Goal: Transaction & Acquisition: Purchase product/service

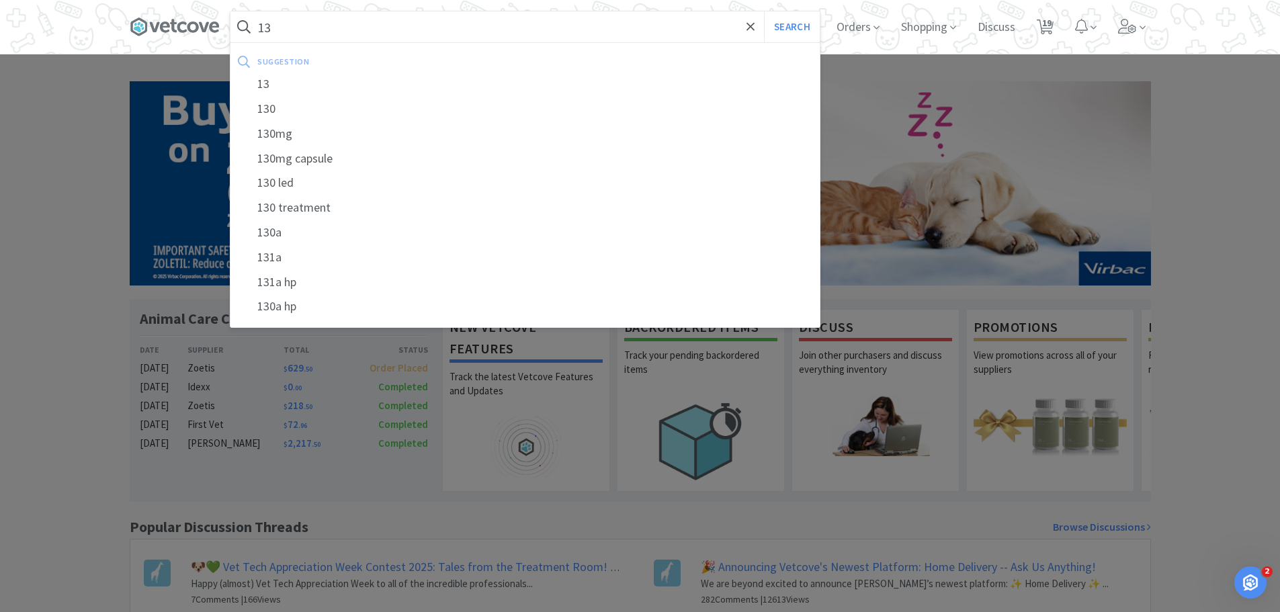
click at [372, 11] on input "13" at bounding box center [524, 26] width 589 height 31
click at [367, 27] on input "13" at bounding box center [524, 26] width 589 height 31
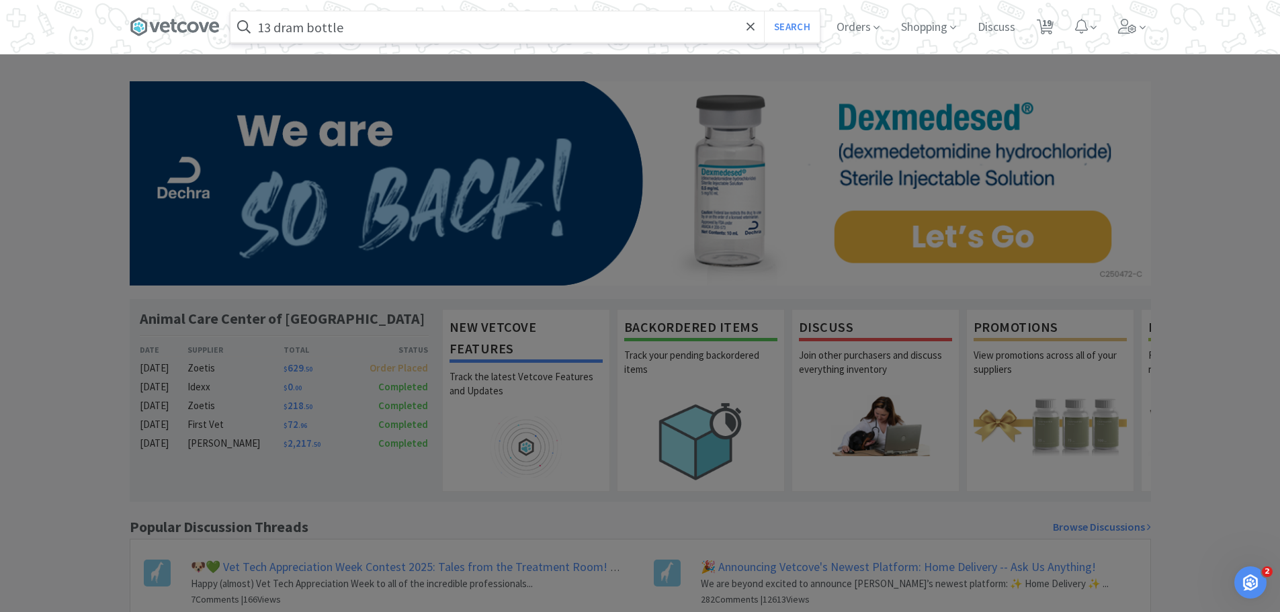
type input "13 dram bottle"
click at [764, 11] on button "Search" at bounding box center [792, 26] width 56 height 31
select select "1"
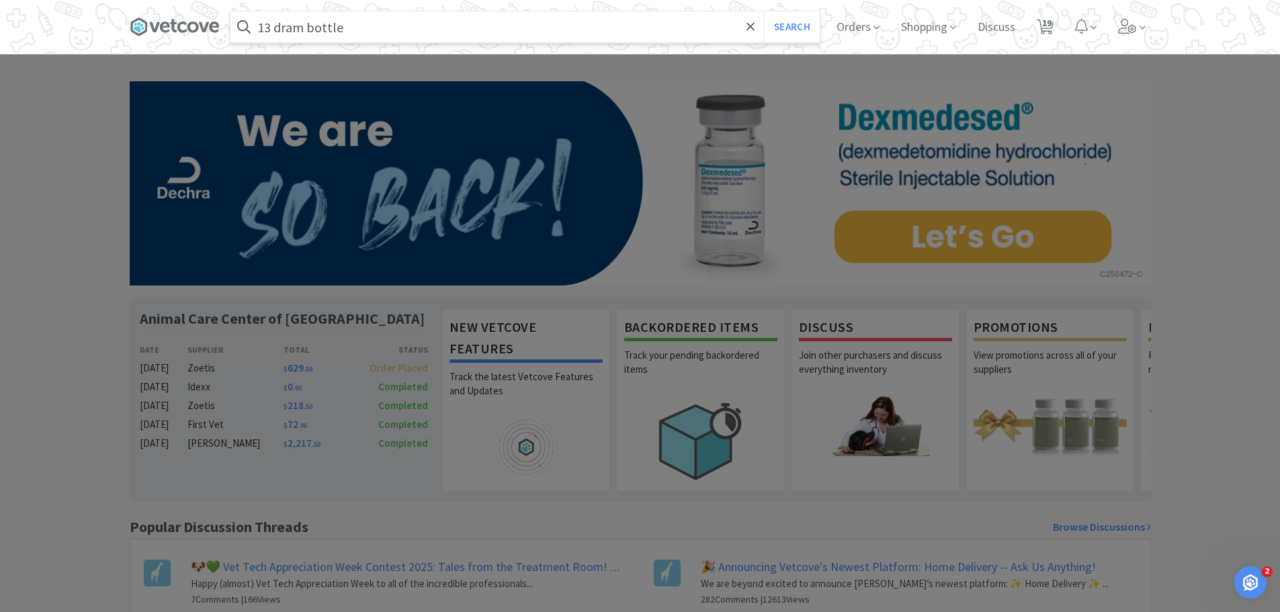
select select "1"
select select "2"
select select "1"
select select "2"
select select "1"
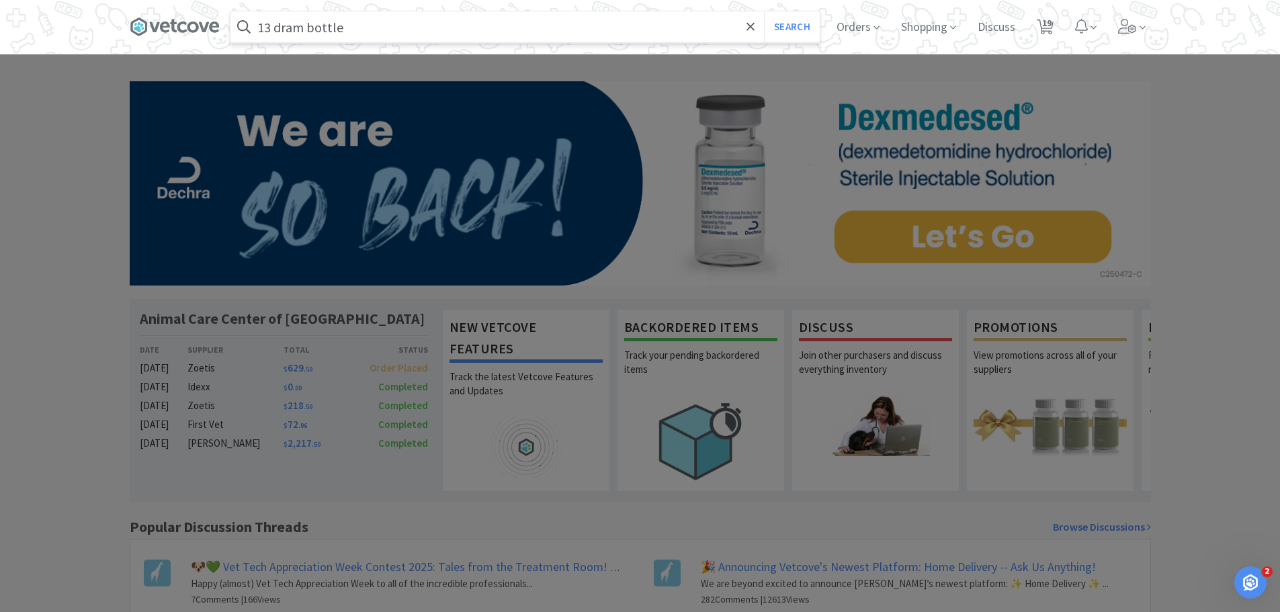
select select "1"
select select "2"
select select "1"
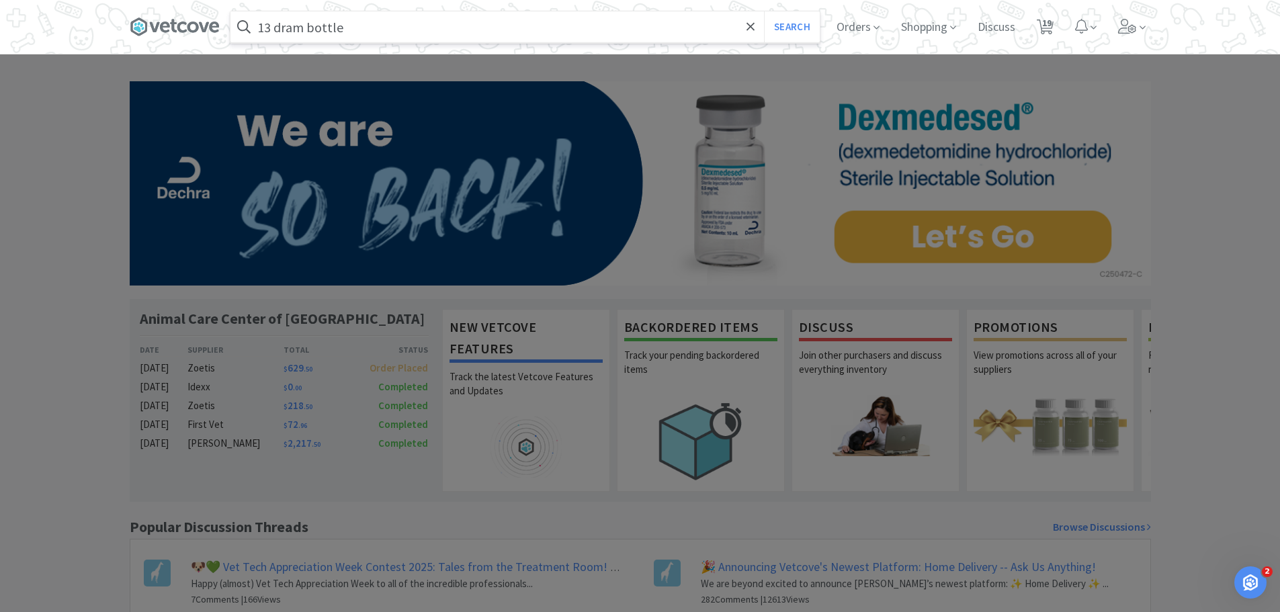
select select "1"
select select "3"
select select "1"
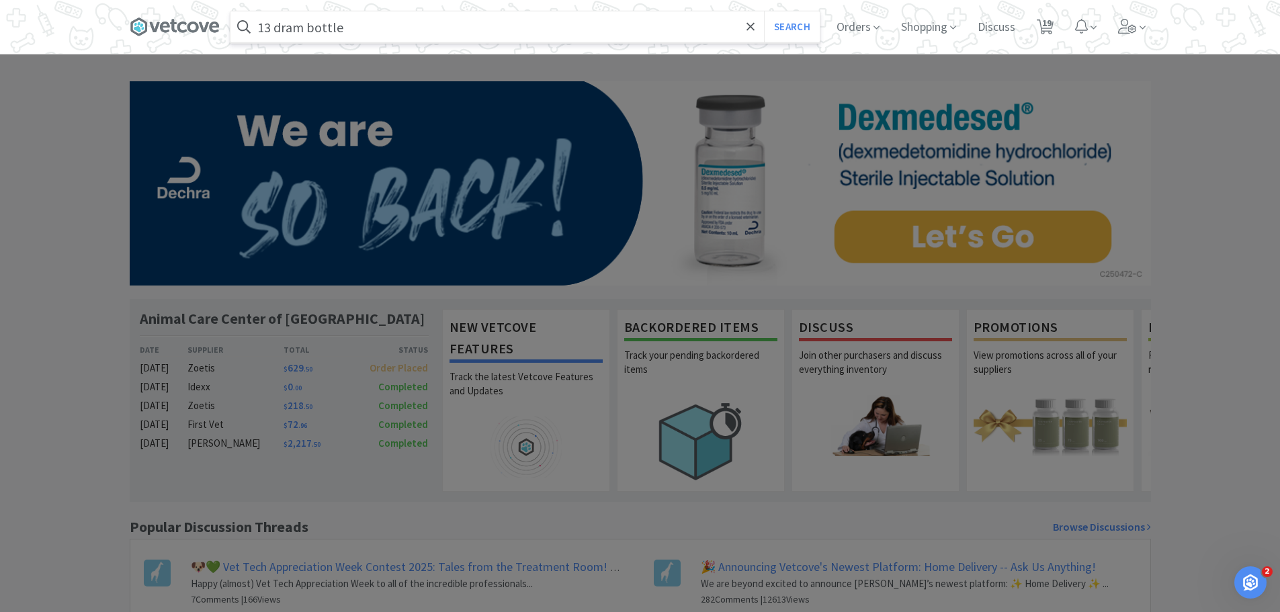
select select "1"
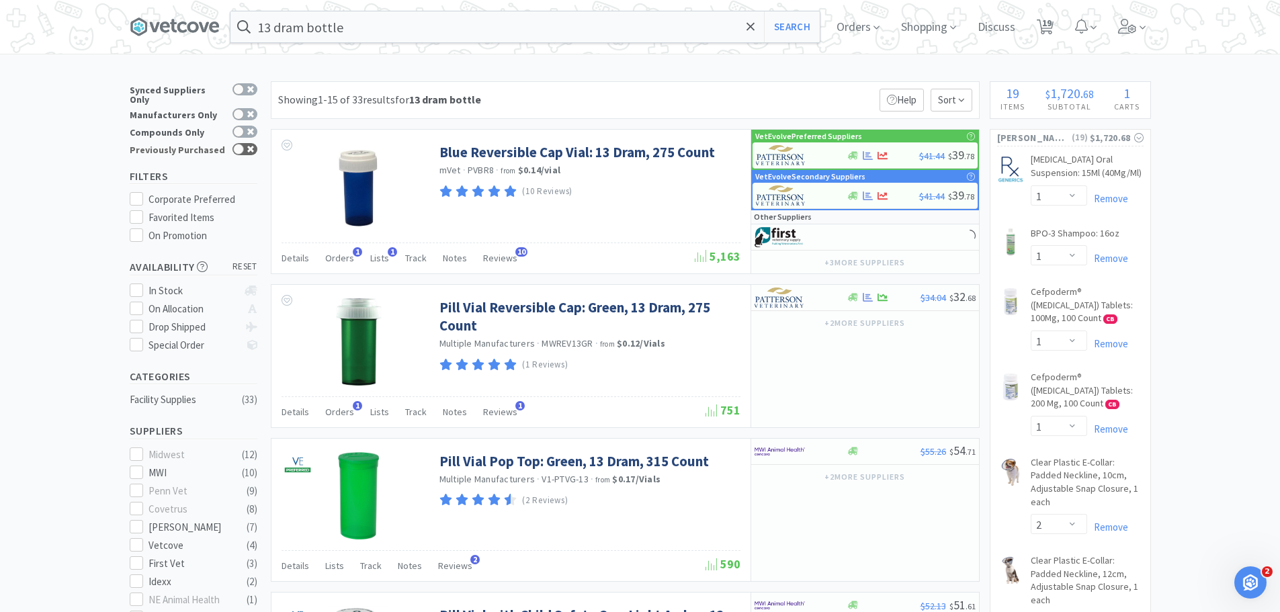
click at [245, 146] on div at bounding box center [244, 149] width 25 height 12
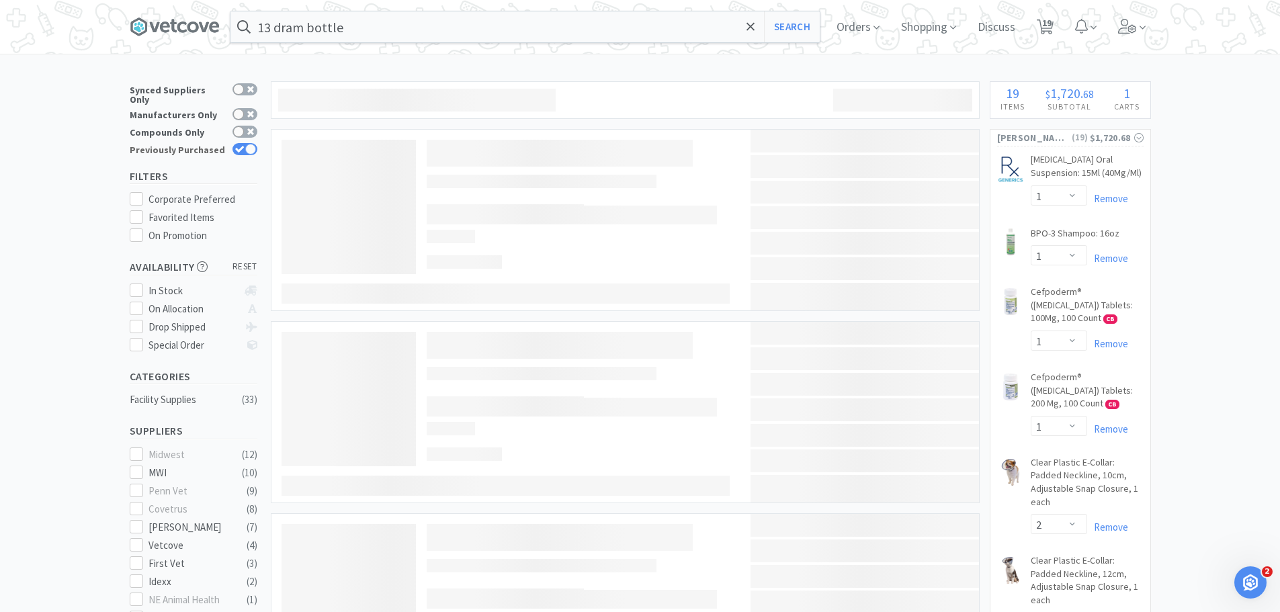
checkbox input "true"
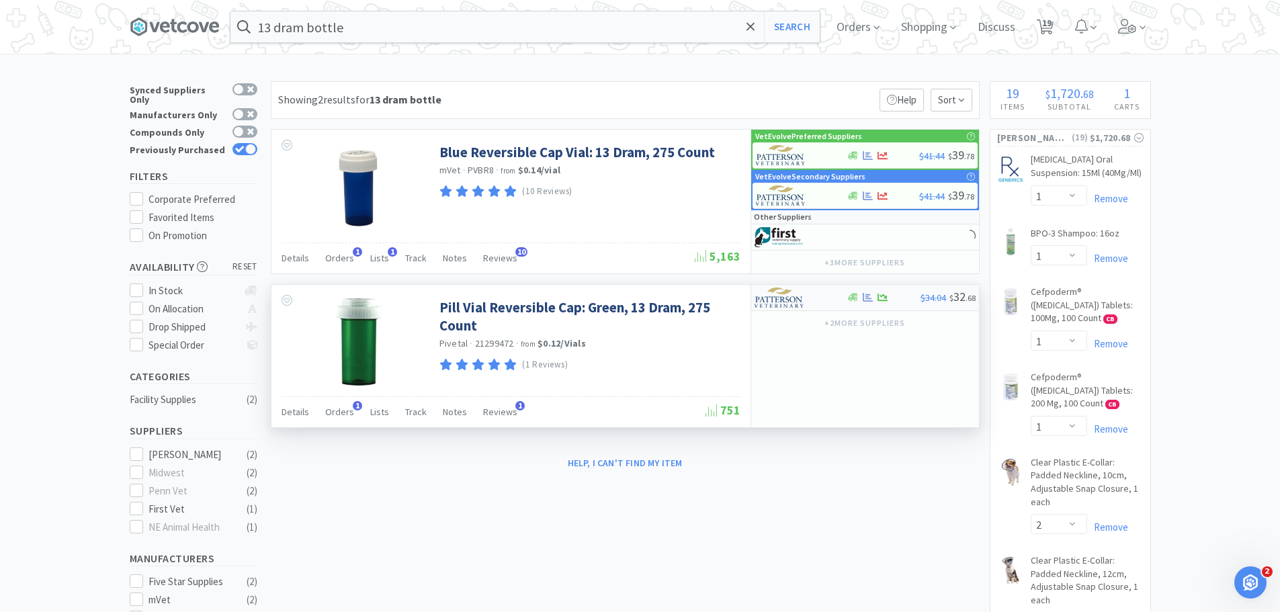
click at [898, 295] on div at bounding box center [884, 297] width 74 height 10
select select "1"
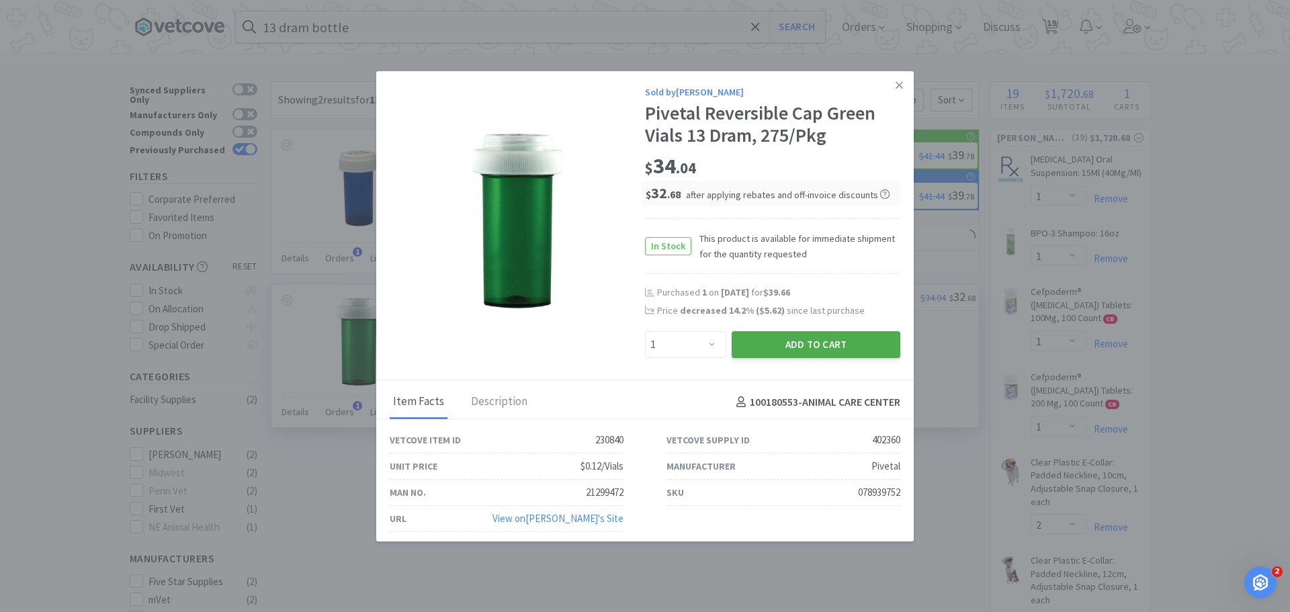
click at [806, 345] on button "Add to Cart" at bounding box center [816, 344] width 169 height 27
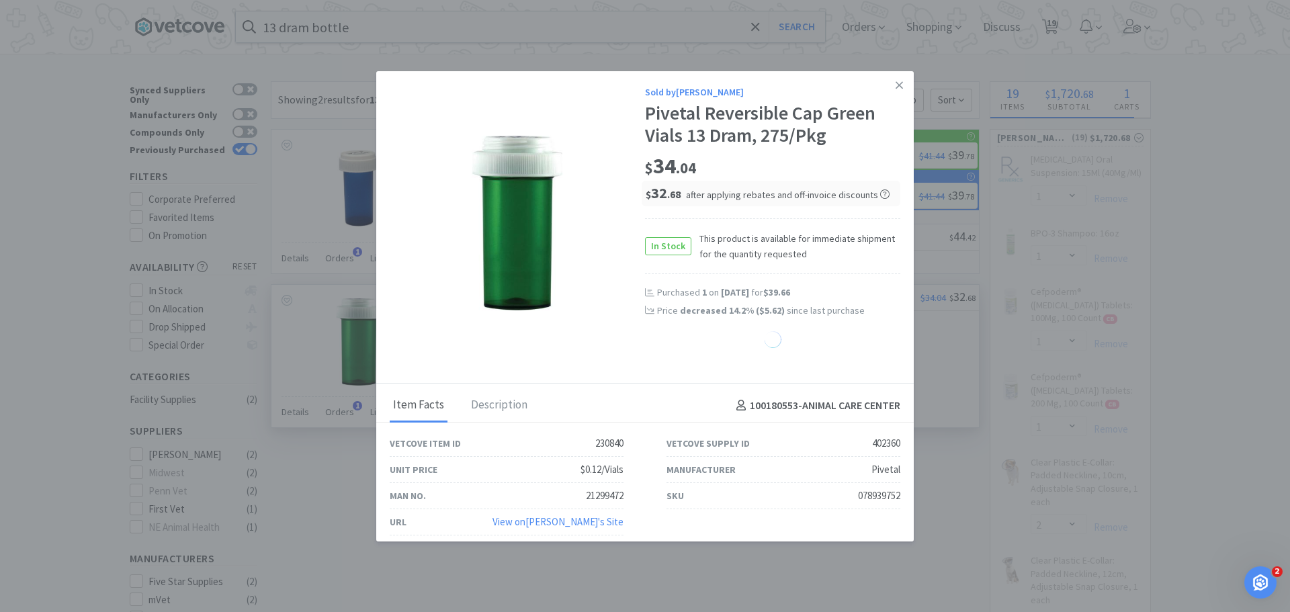
select select "1"
select select "3"
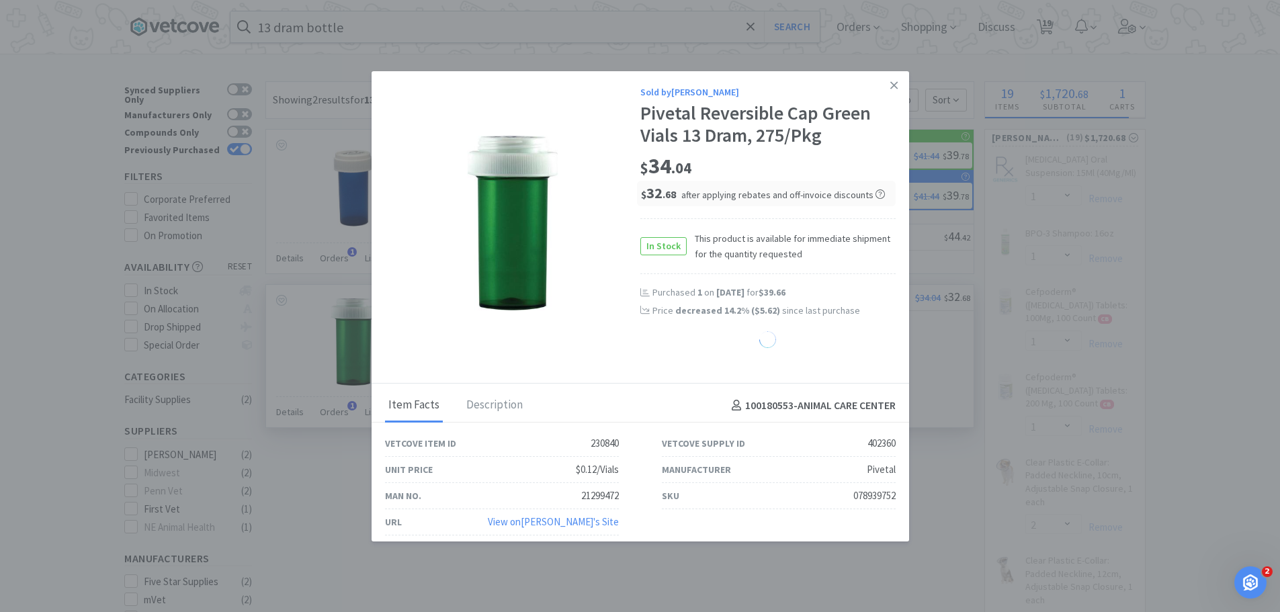
select select "1"
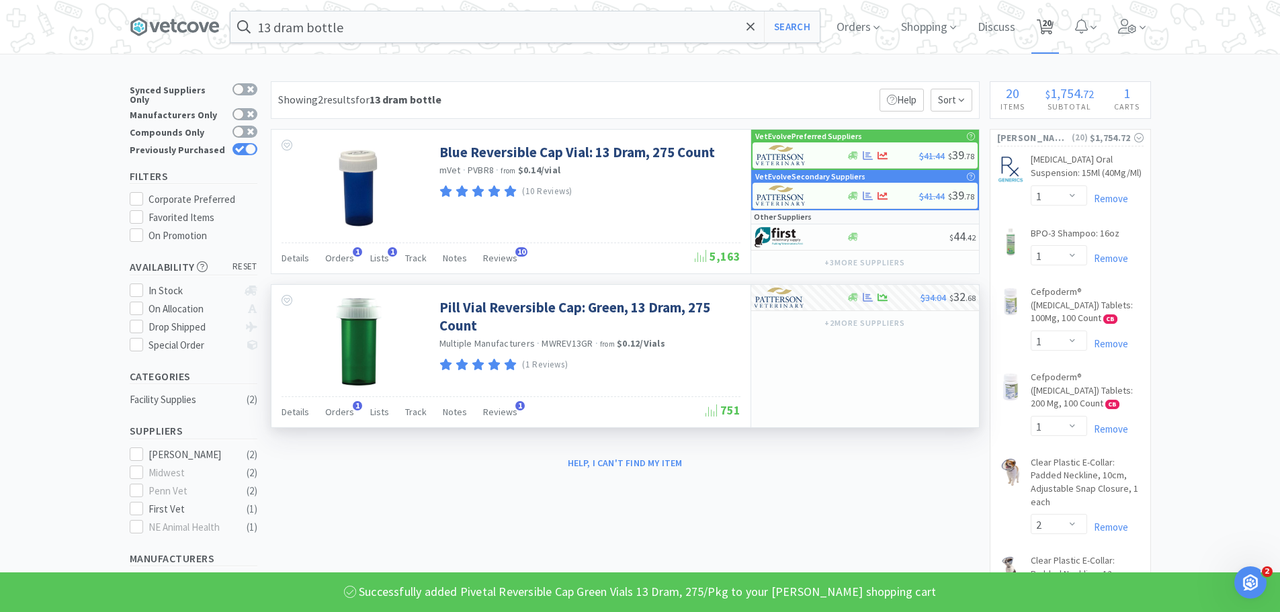
click at [1059, 23] on span "20" at bounding box center [1045, 27] width 28 height 54
select select "1"
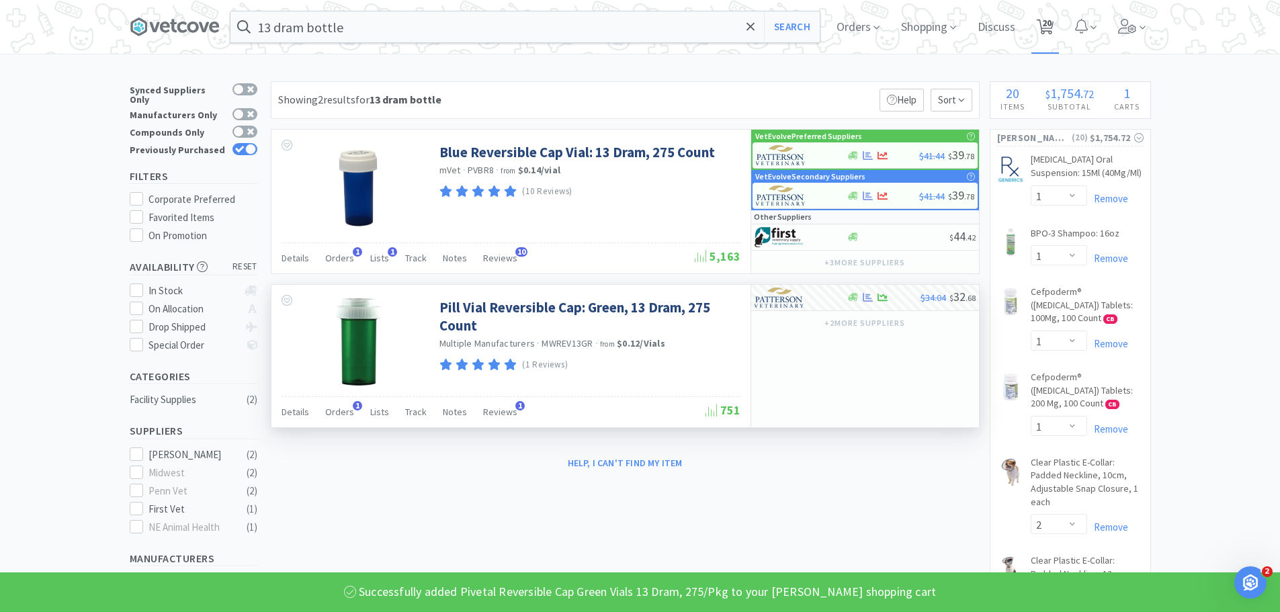
select select "2"
select select "1"
select select "2"
select select "1"
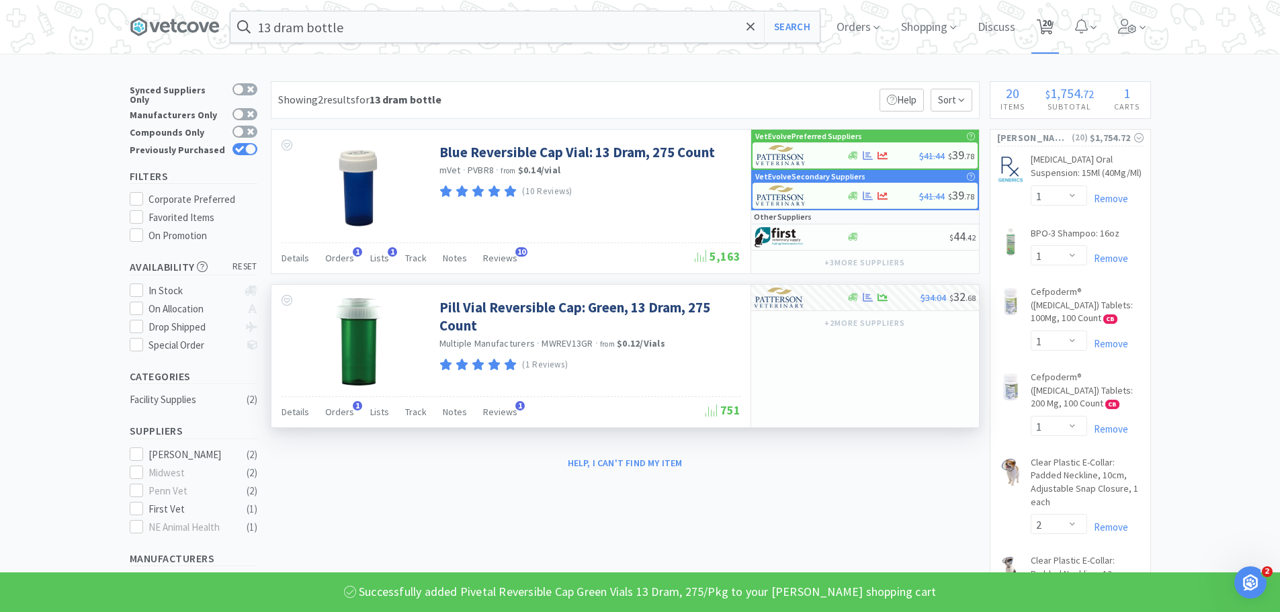
select select "2"
select select "1"
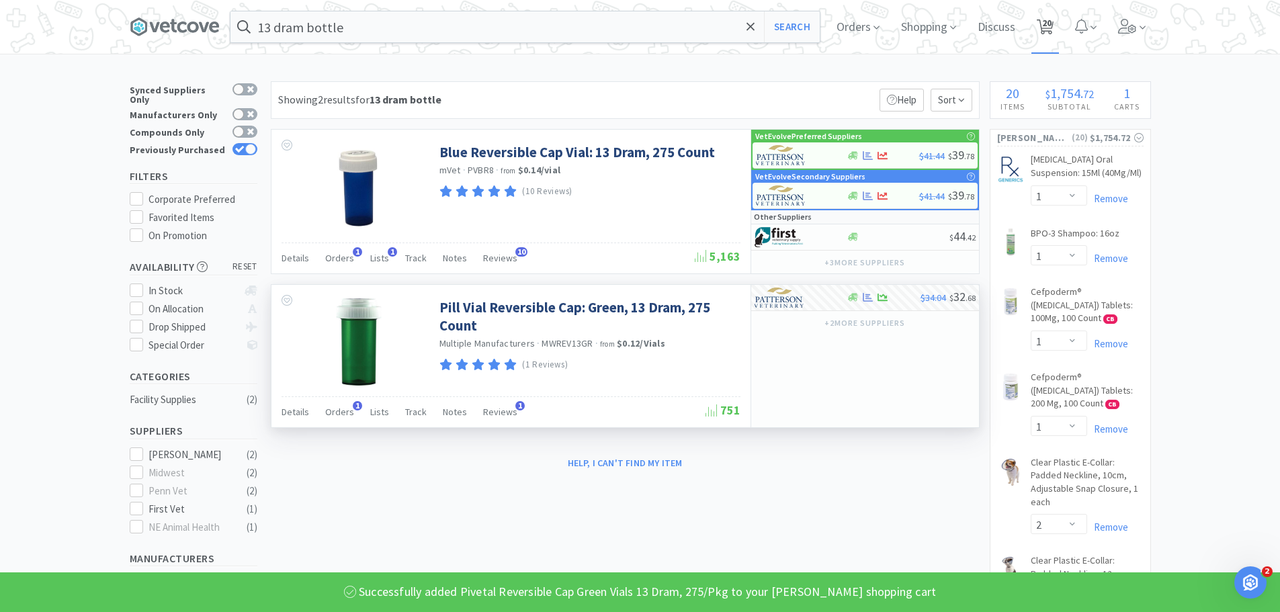
select select "1"
select select "3"
select select "1"
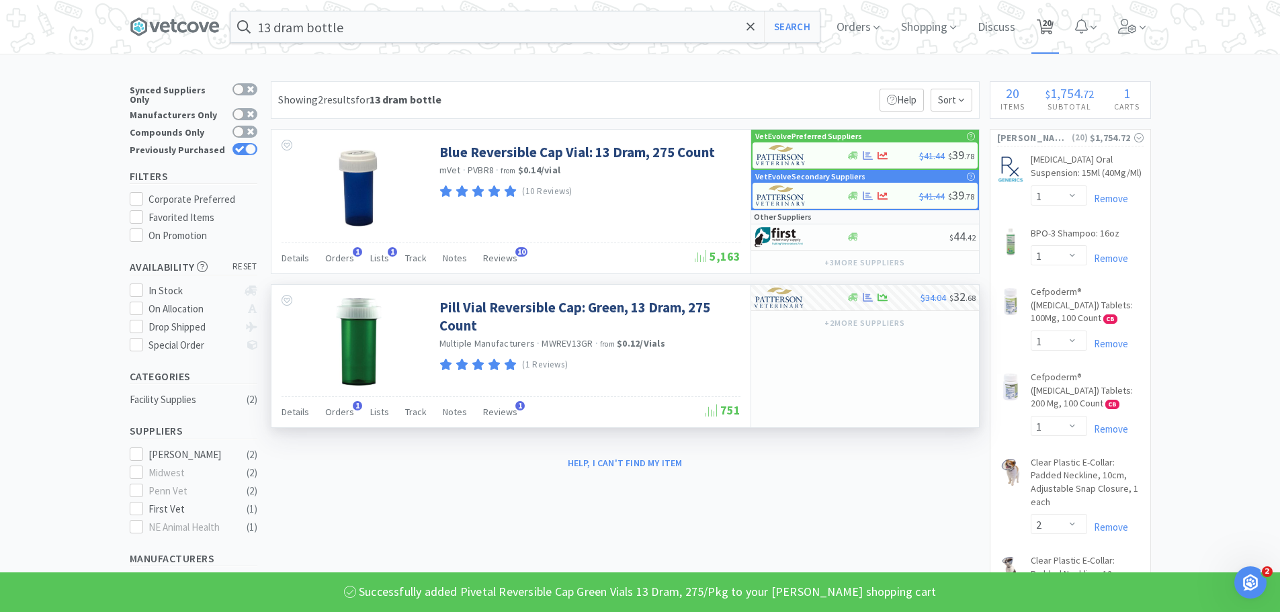
select select "1"
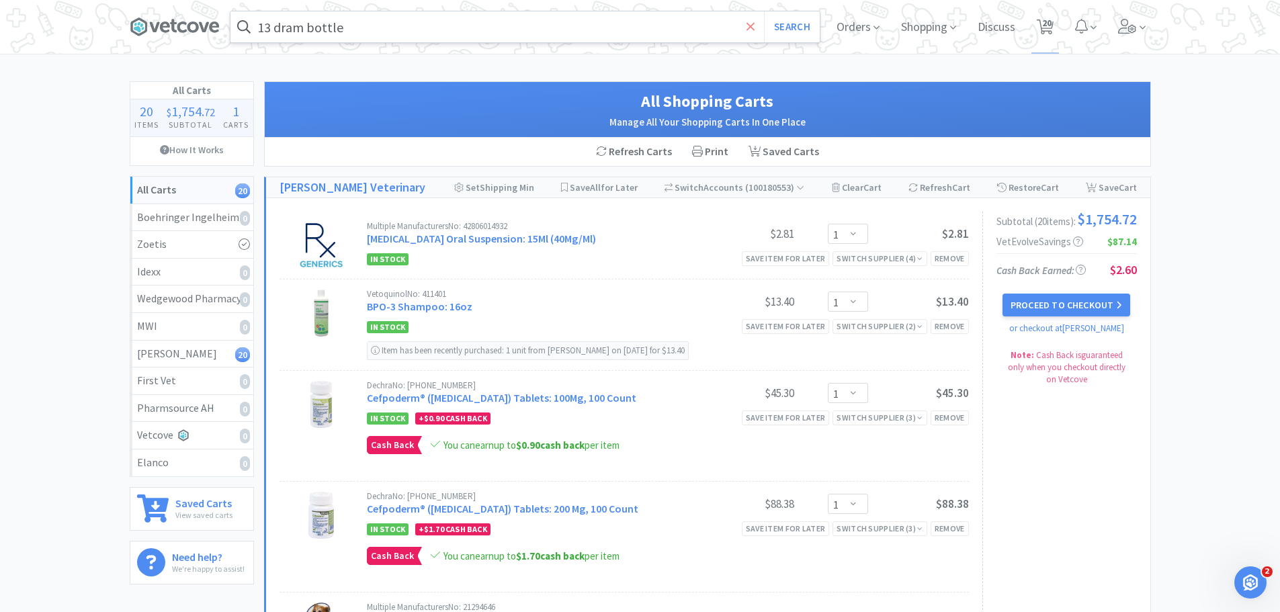
click at [751, 27] on icon at bounding box center [750, 26] width 9 height 13
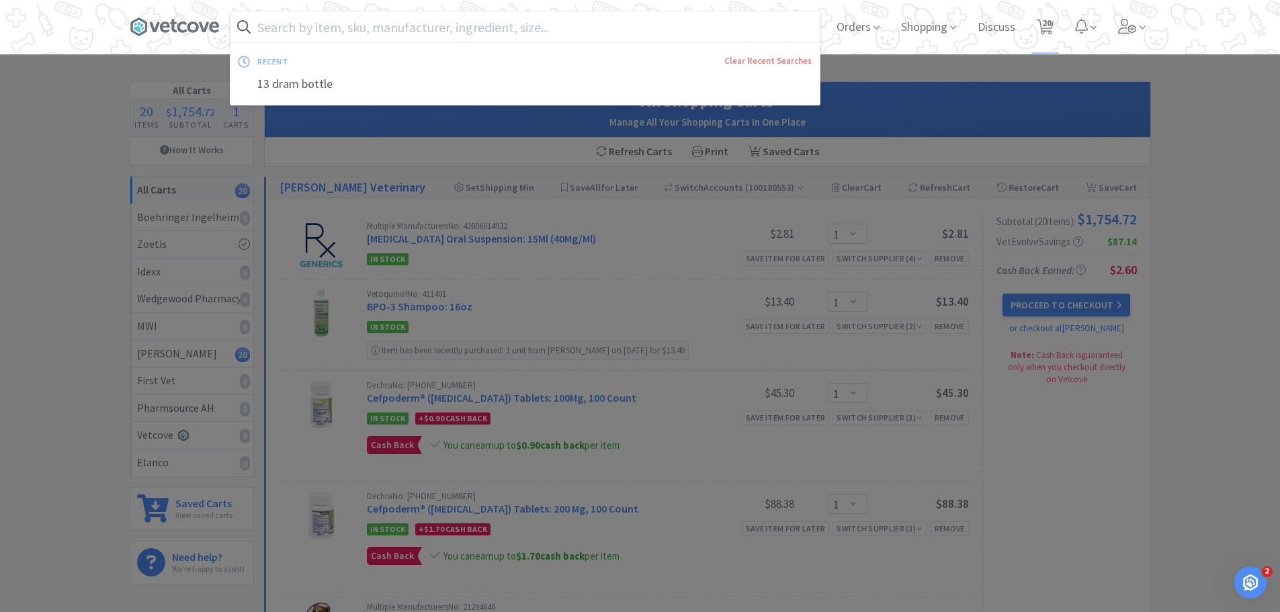
click at [38, 220] on div at bounding box center [640, 306] width 1280 height 612
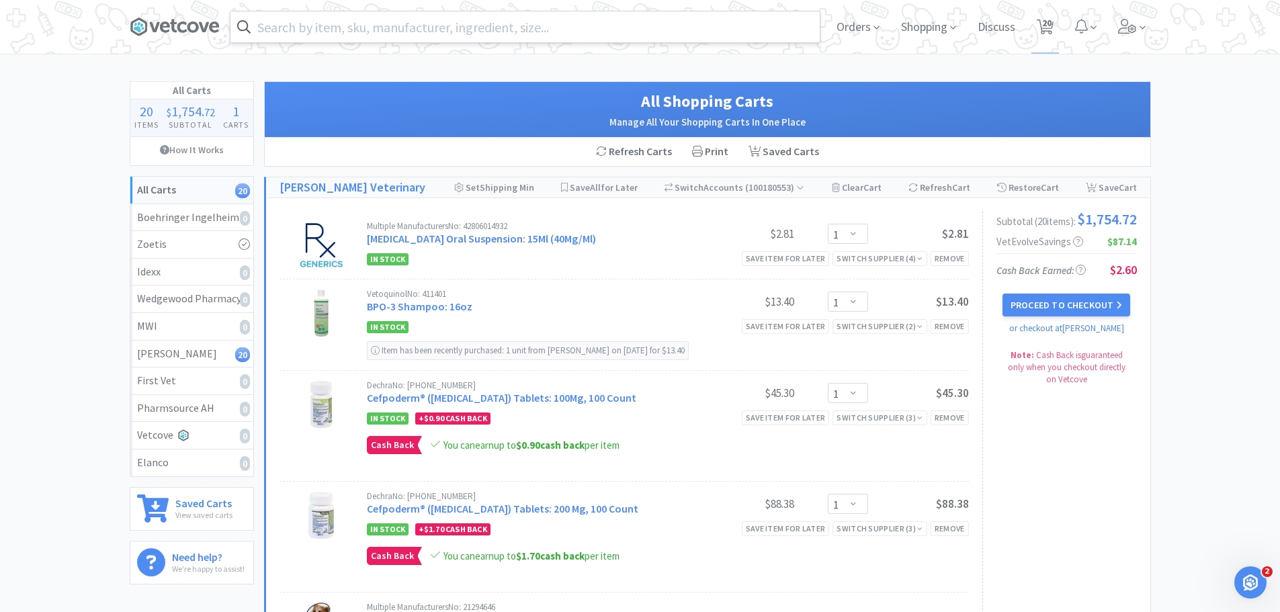
click at [375, 20] on input "text" at bounding box center [524, 26] width 589 height 31
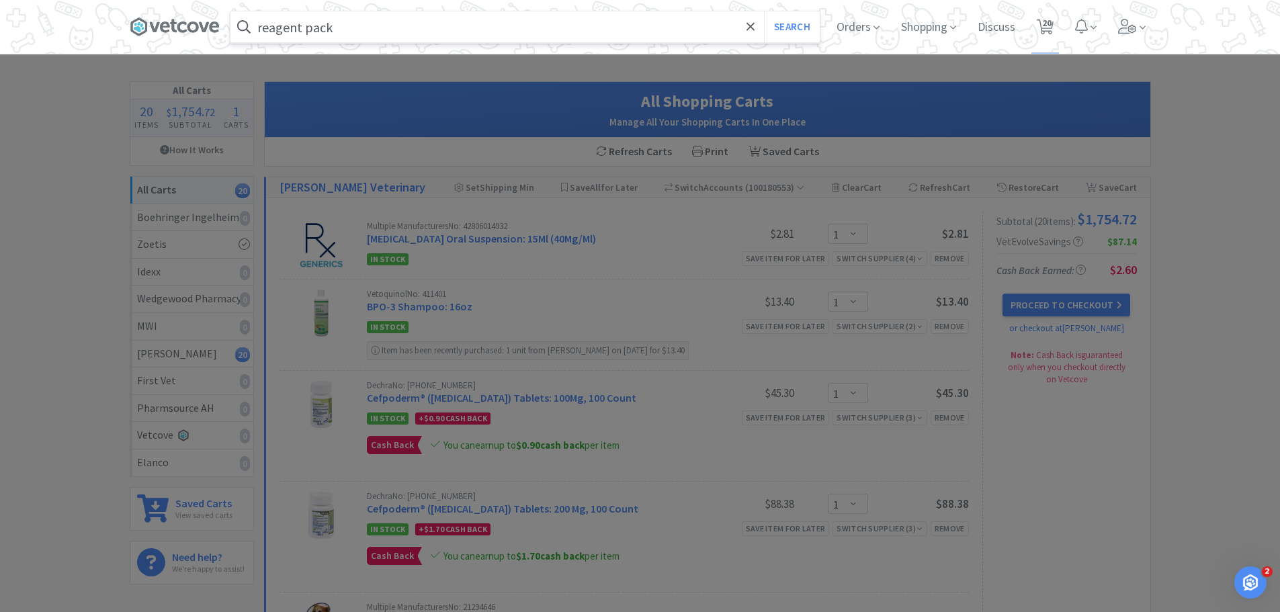
type input "reagent pack"
click at [764, 11] on button "Search" at bounding box center [792, 26] width 56 height 31
select select "1"
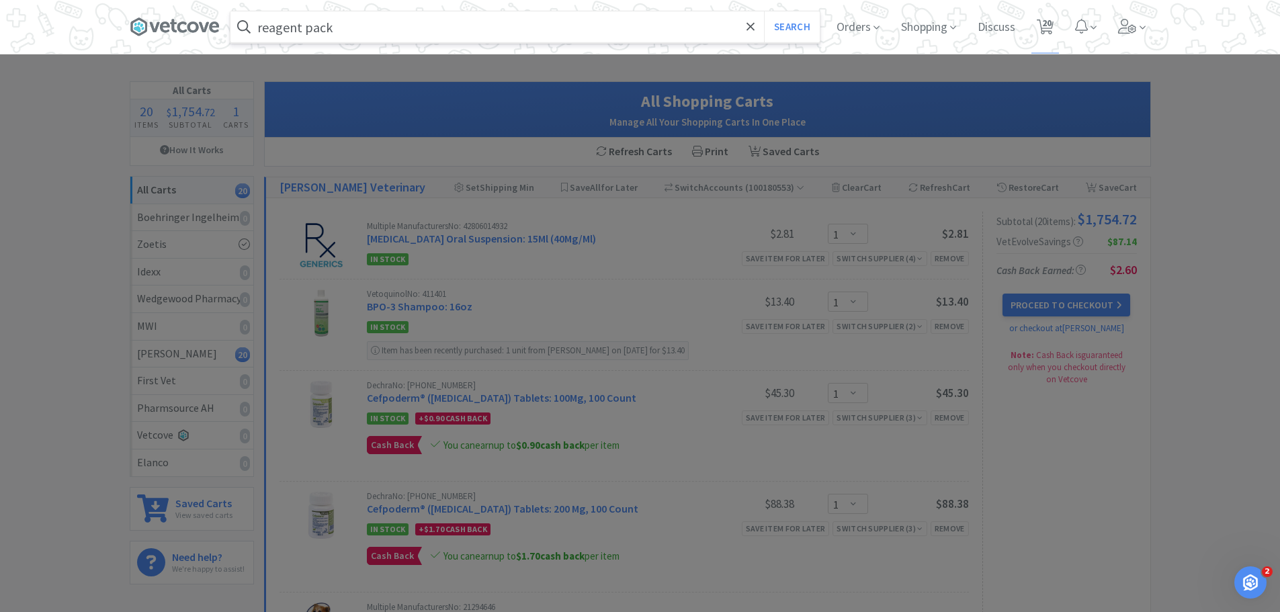
select select "1"
select select "2"
select select "1"
select select "2"
select select "1"
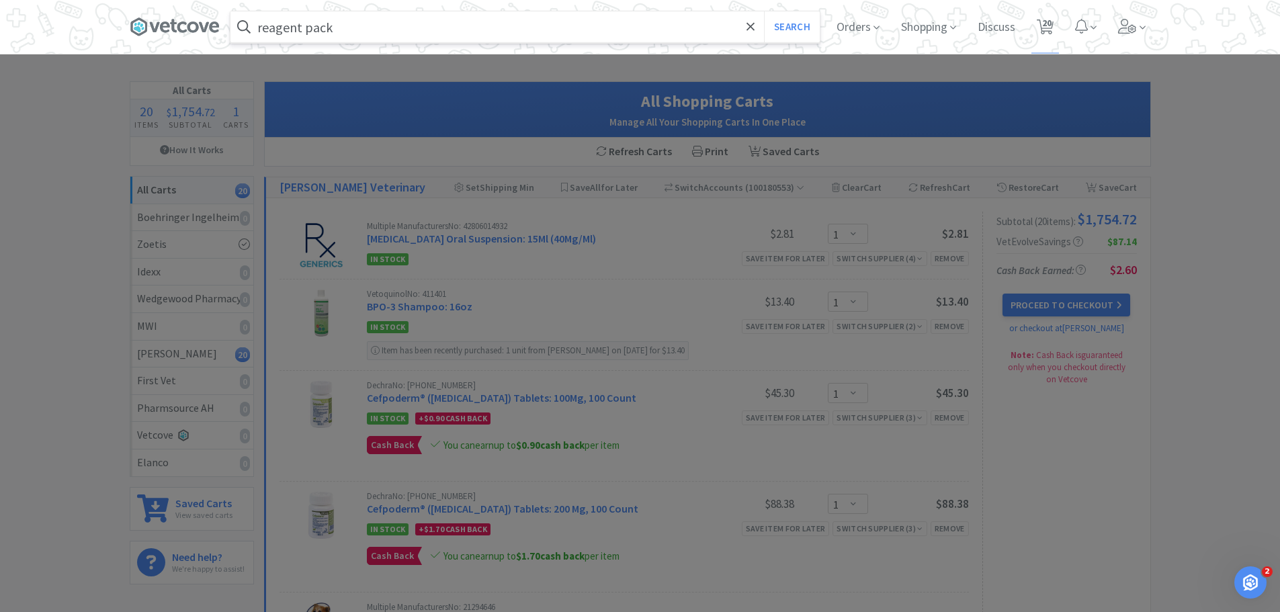
select select "1"
select select "2"
select select "1"
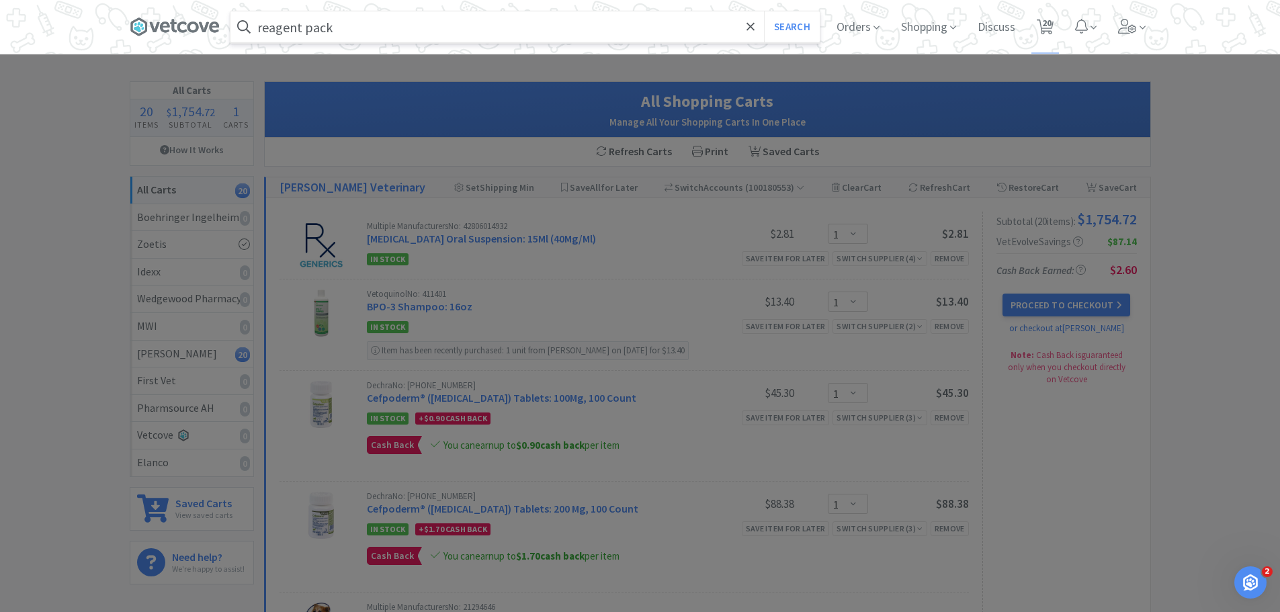
select select "1"
select select "3"
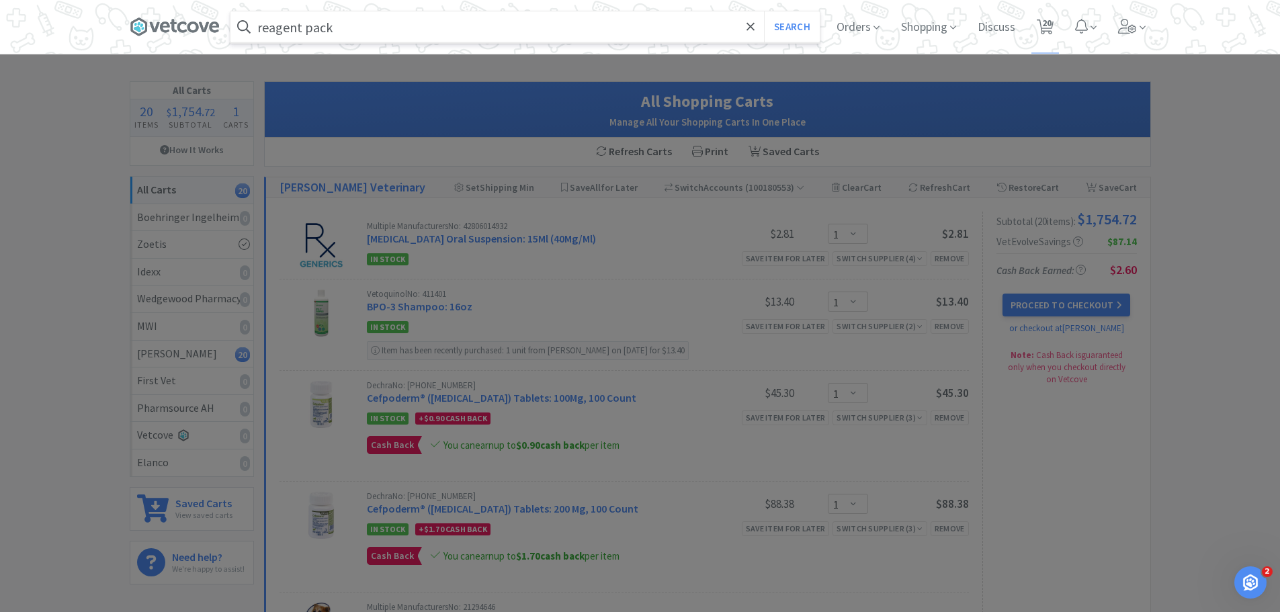
select select "1"
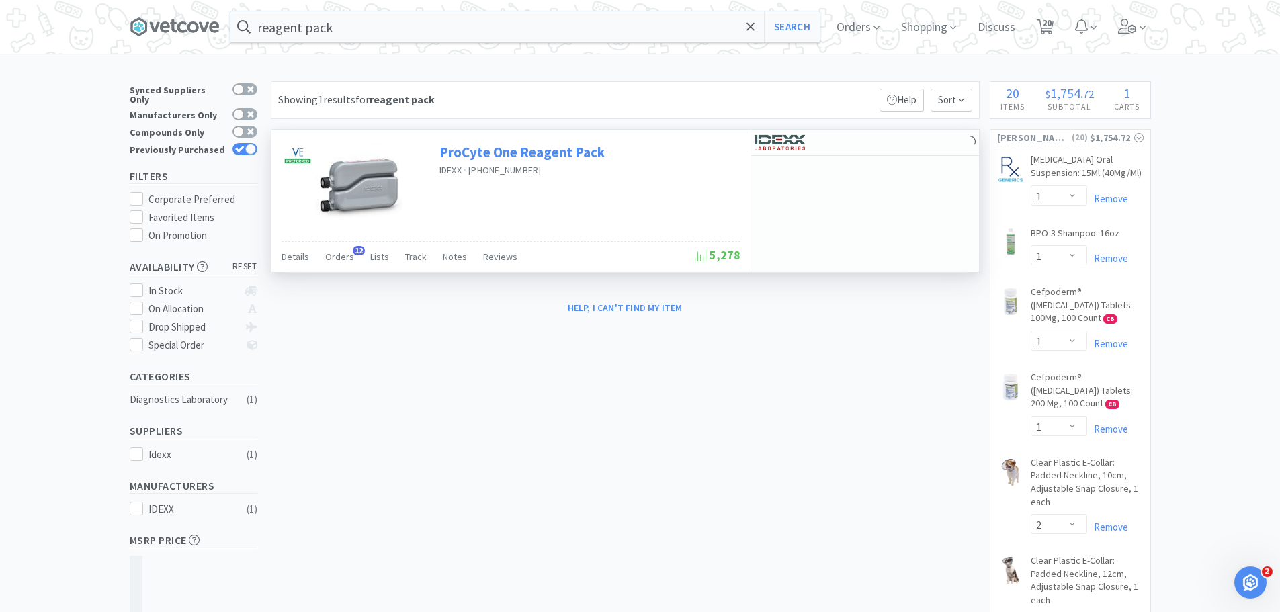
click at [592, 149] on link "ProCyte One Reagent Pack" at bounding box center [521, 152] width 165 height 18
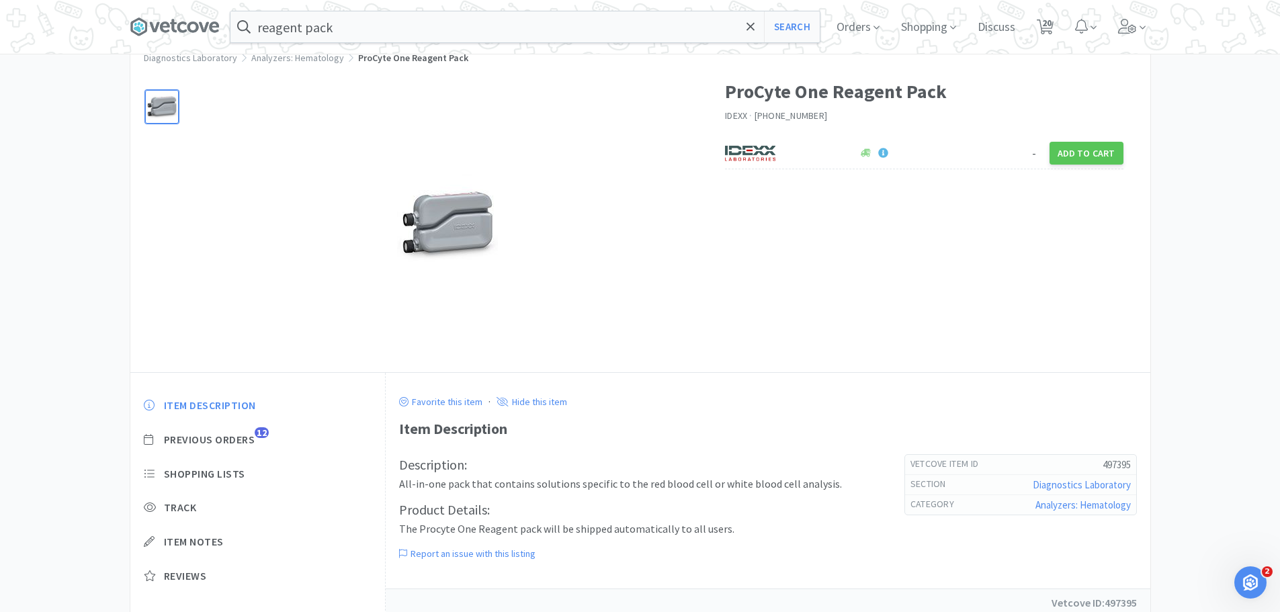
scroll to position [67, 0]
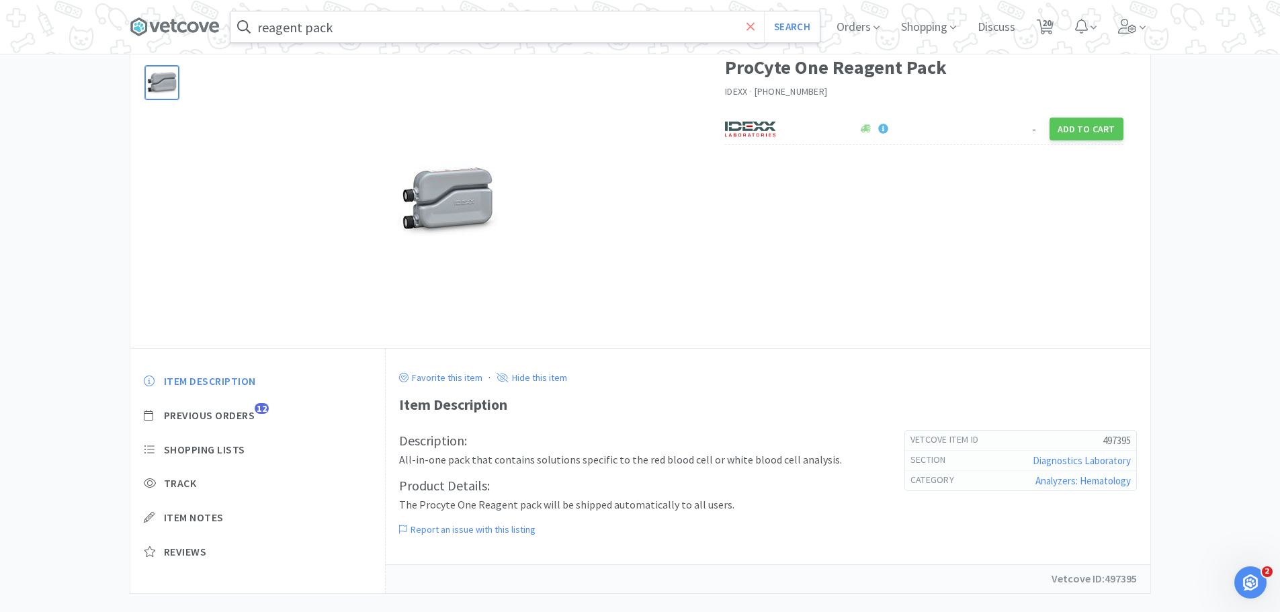
click at [753, 28] on icon at bounding box center [750, 26] width 8 height 8
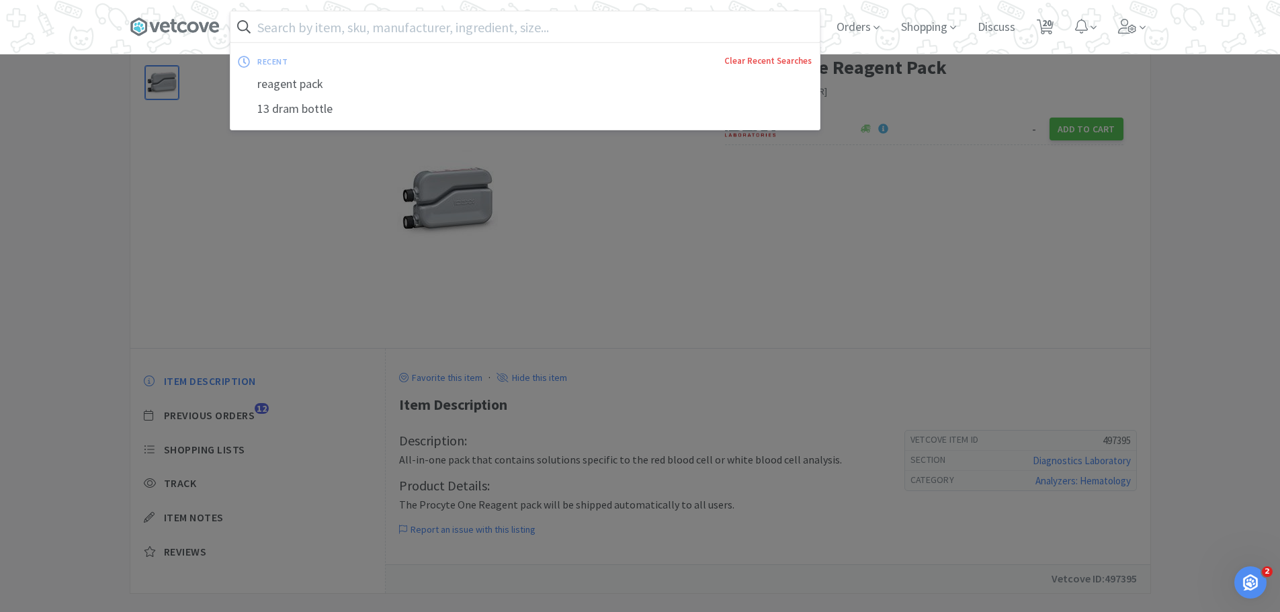
click at [747, 58] on link "Clear Recent Searches" at bounding box center [767, 60] width 87 height 11
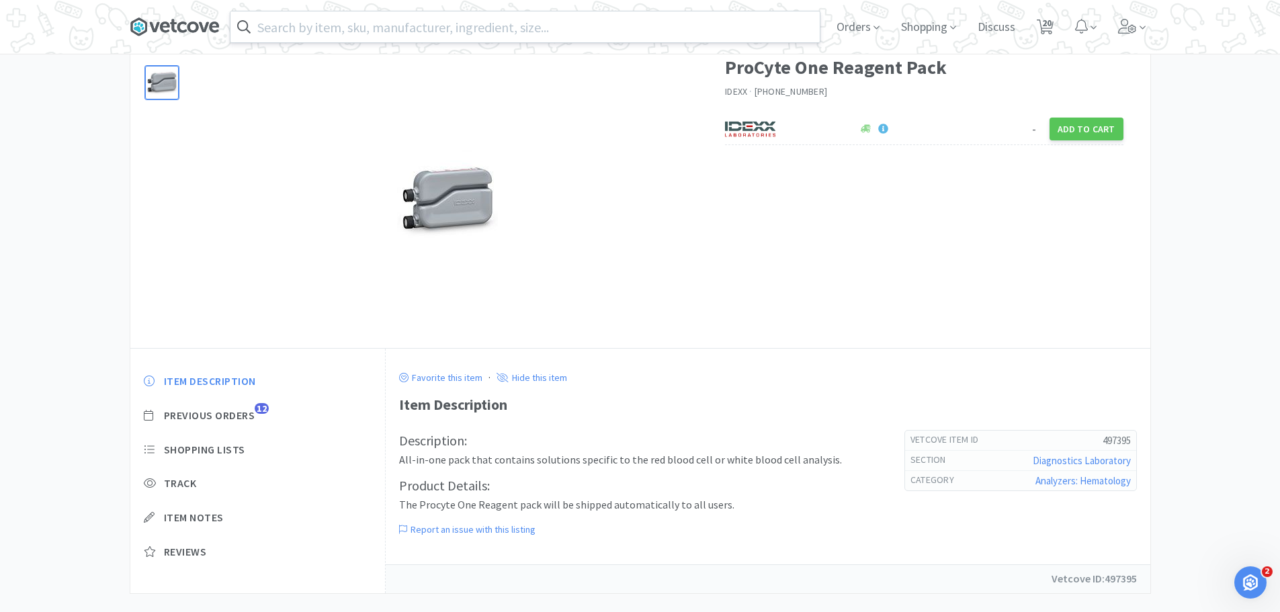
click at [144, 18] on icon at bounding box center [138, 26] width 16 height 18
